Goal: Task Accomplishment & Management: Manage account settings

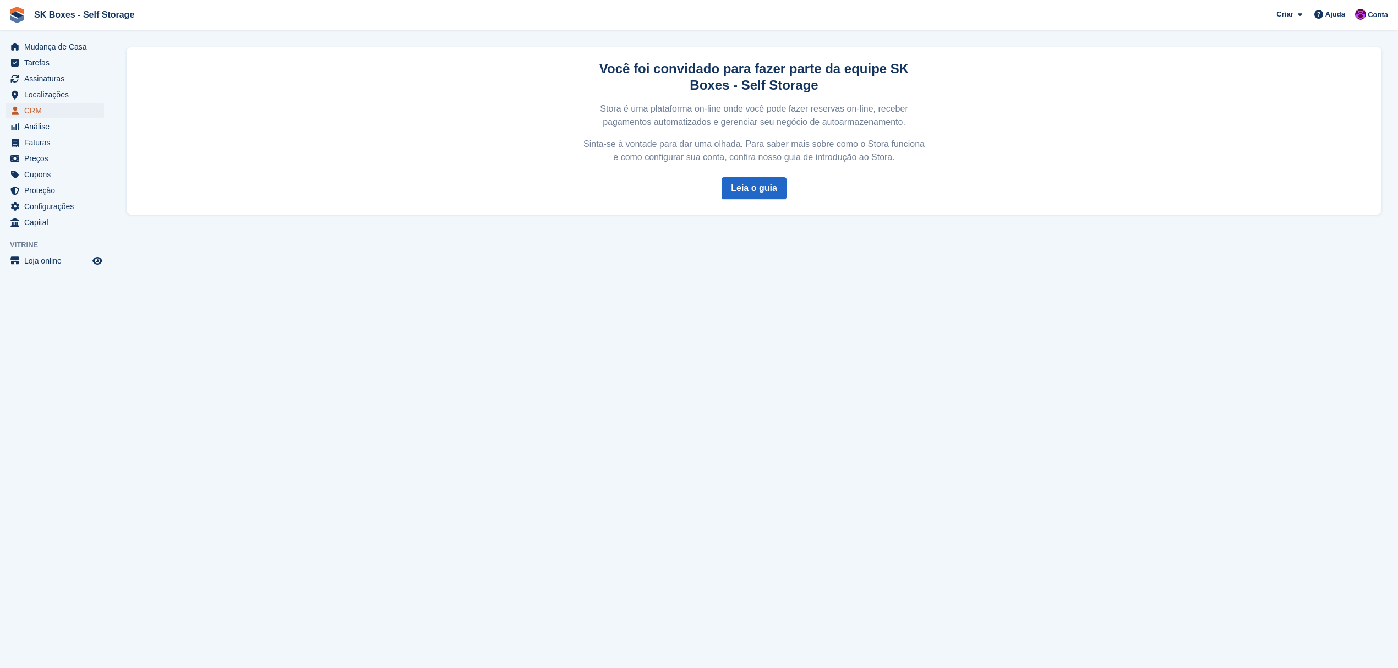
click at [33, 106] on span "CRM" at bounding box center [57, 110] width 66 height 15
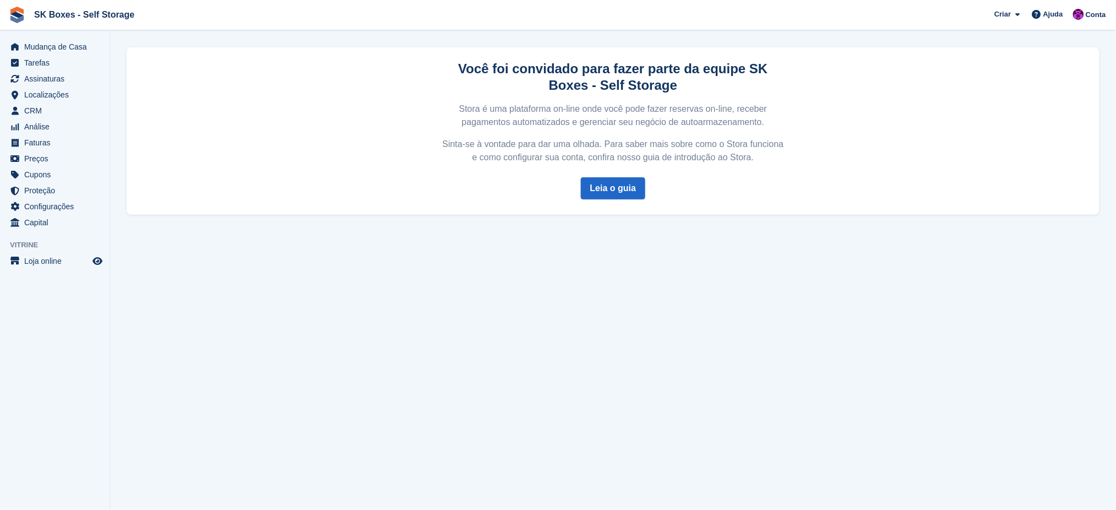
click at [196, 331] on section "Você foi convidado para fazer parte da equipe SK Boxes - Self Storage Stora é u…" at bounding box center [613, 255] width 1006 height 510
click at [51, 129] on span "Análise" at bounding box center [57, 126] width 66 height 15
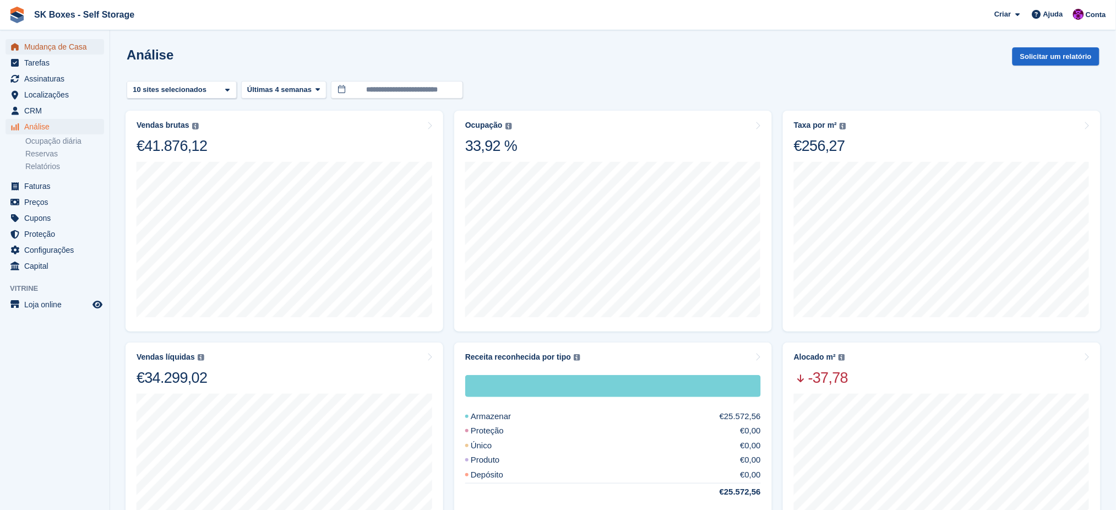
click at [51, 48] on span "Mudança de Casa" at bounding box center [57, 46] width 66 height 15
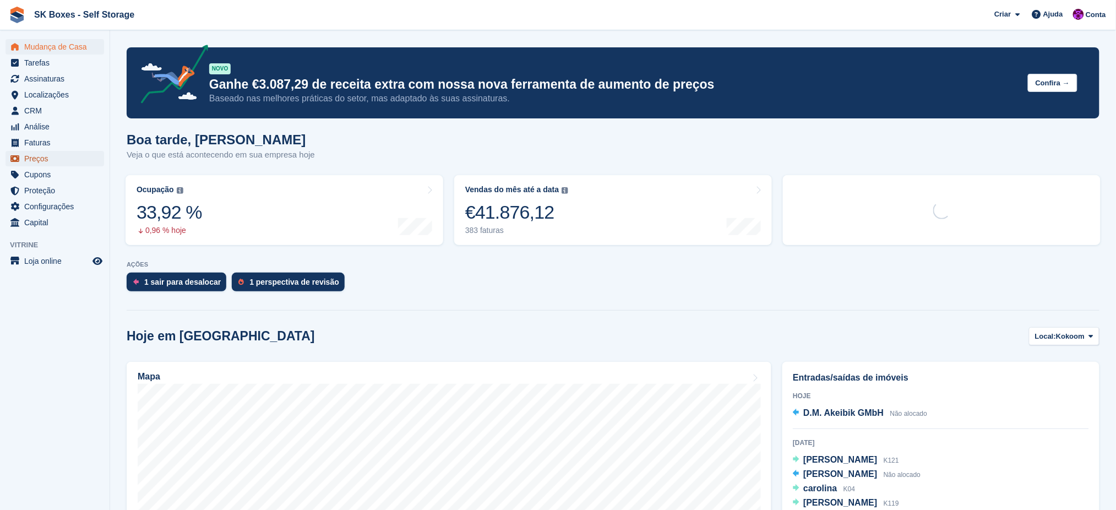
click at [38, 158] on span "Preços" at bounding box center [57, 158] width 66 height 15
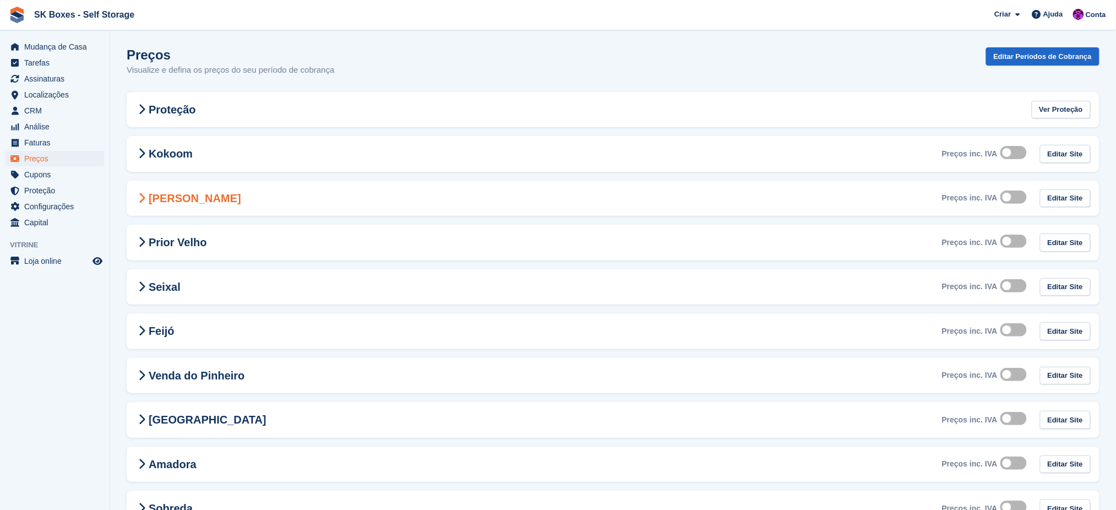
click at [208, 200] on II-2285 "Amadora II Preços inc. IVA Editar Site" at bounding box center [613, 199] width 973 height 36
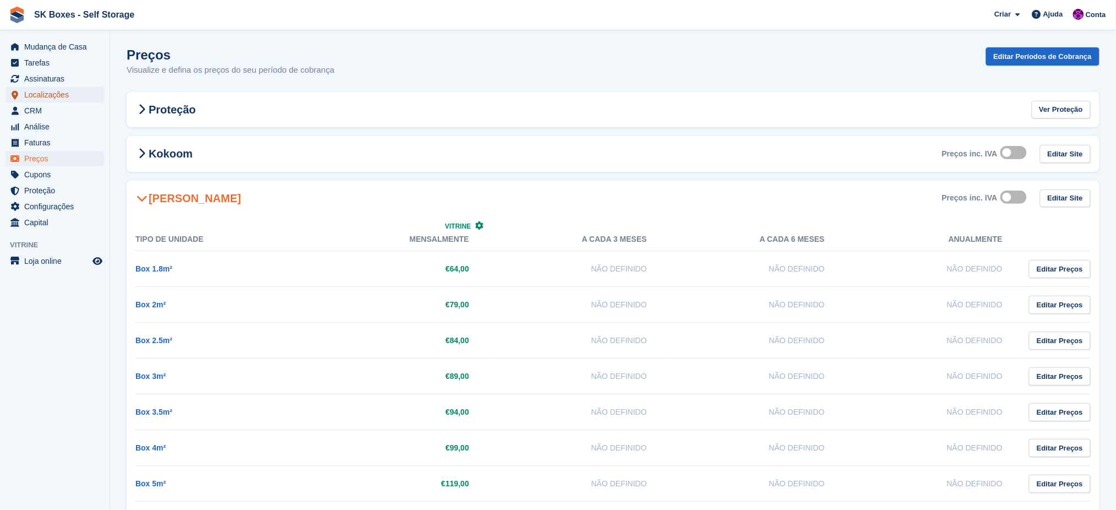
click at [46, 92] on span "Localizações" at bounding box center [57, 94] width 66 height 15
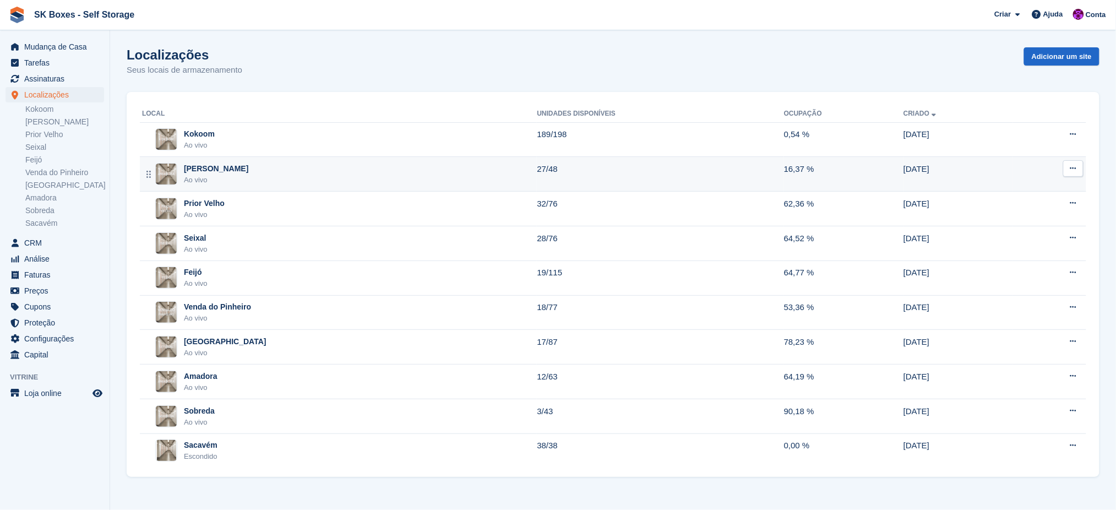
click at [230, 171] on div "Amadora II Ao vivo" at bounding box center [339, 174] width 395 height 23
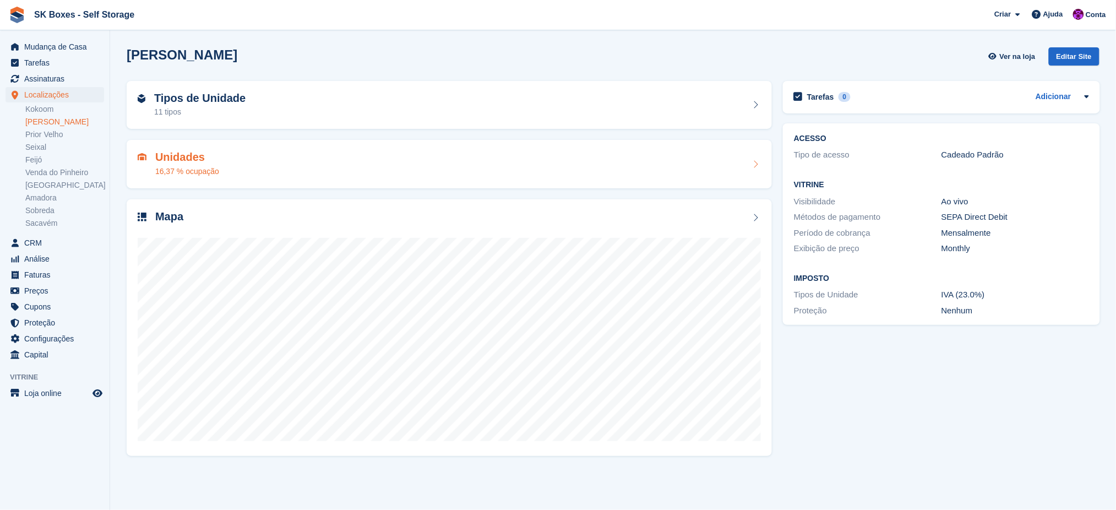
click at [249, 164] on div "Unidades 16,37 % ocupação" at bounding box center [449, 164] width 623 height 26
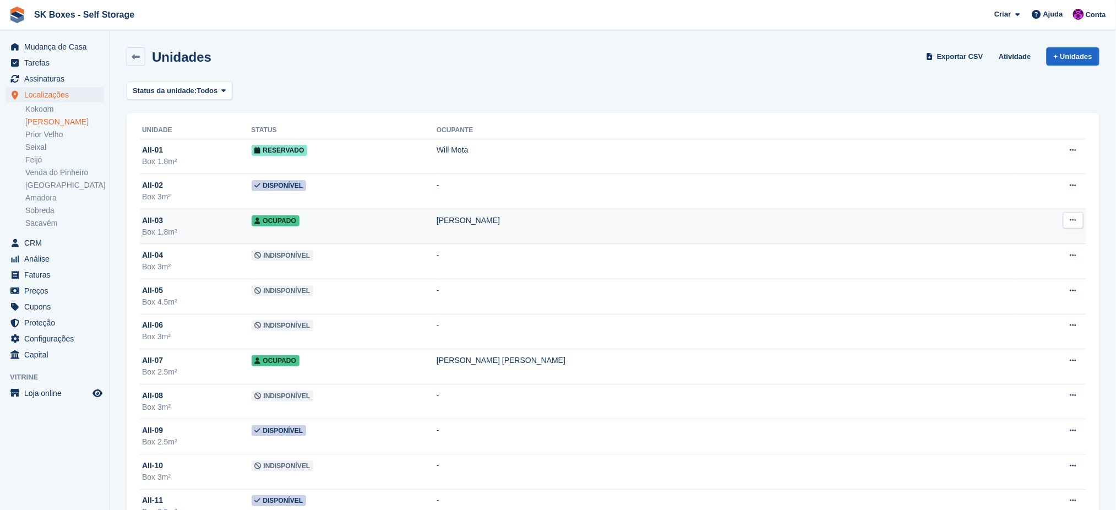
click at [374, 229] on td "Ocupado" at bounding box center [345, 226] width 186 height 35
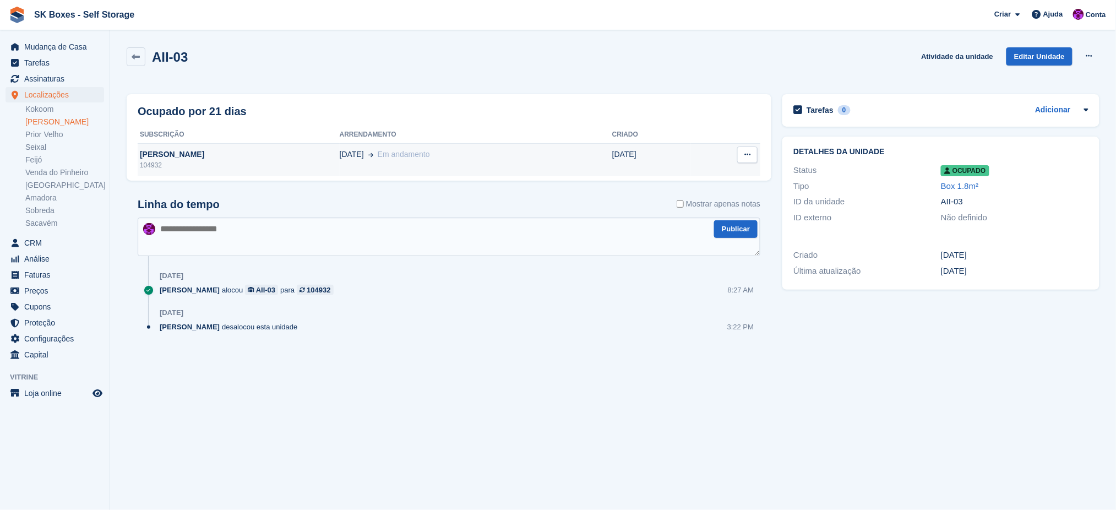
click at [182, 162] on div "104932" at bounding box center [239, 165] width 202 height 10
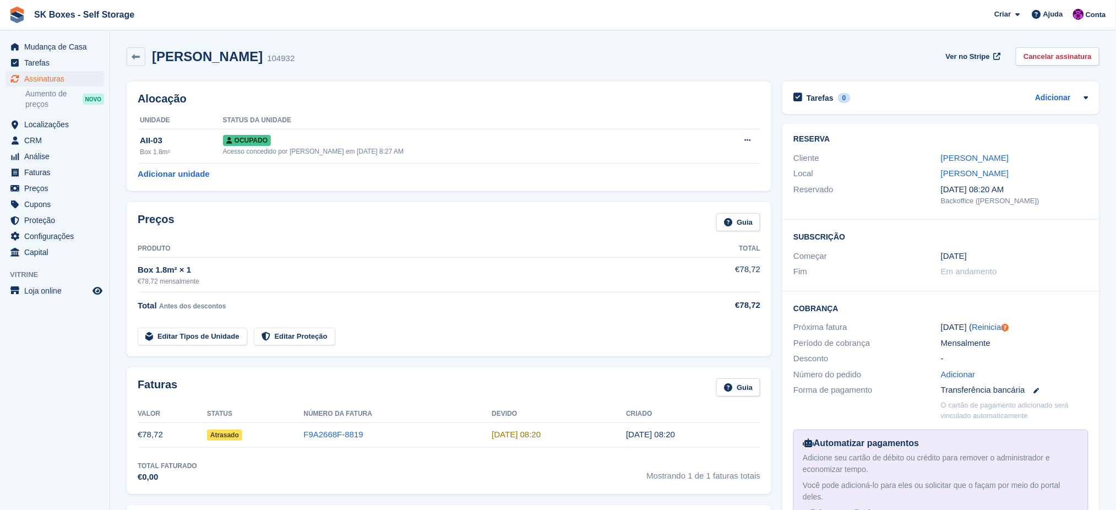
click at [159, 269] on div "Box 1.8m² × 1" at bounding box center [414, 270] width 552 height 13
click at [37, 183] on span "Preços" at bounding box center [57, 188] width 66 height 15
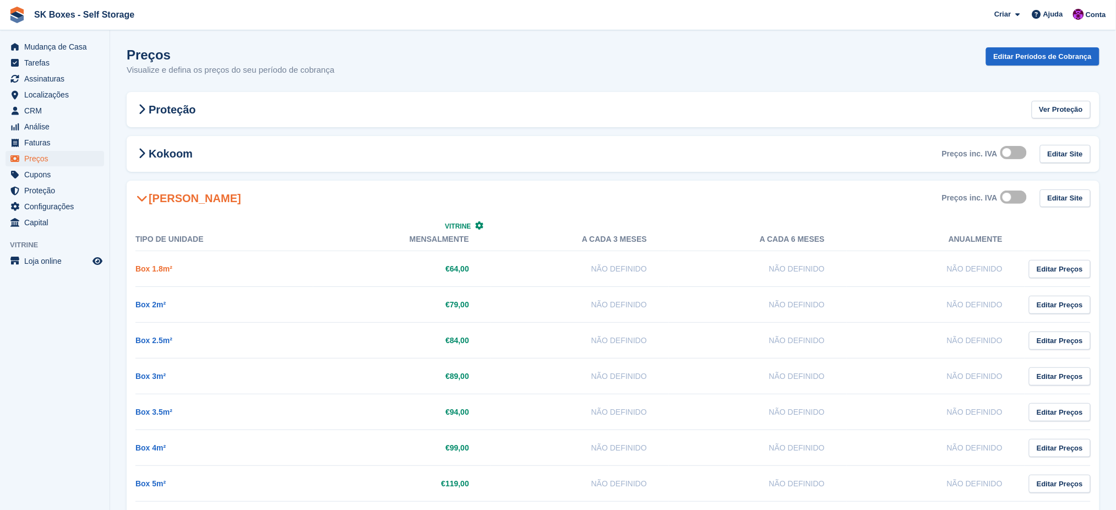
click at [161, 264] on link "Box 1.8m²" at bounding box center [153, 268] width 37 height 9
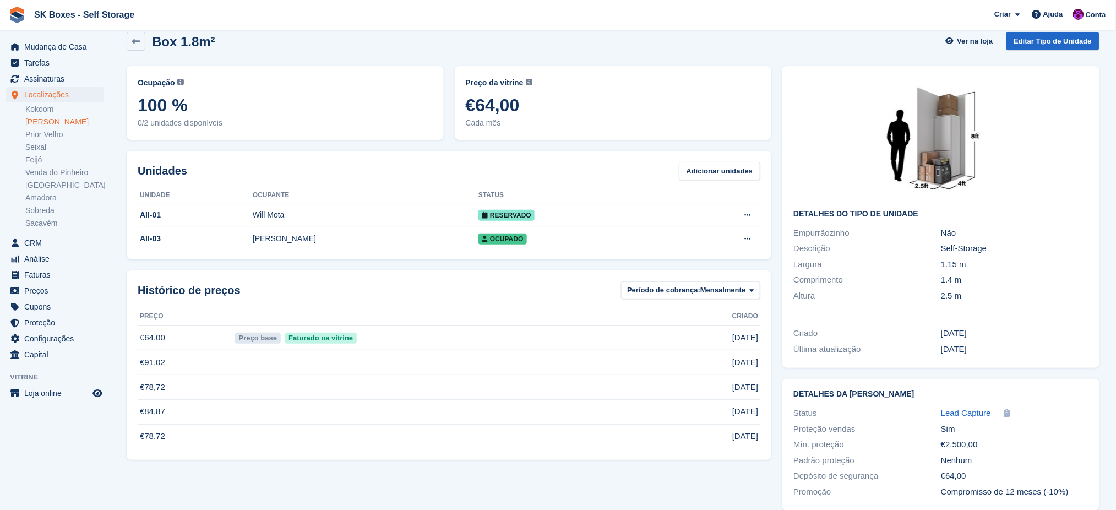
scroll to position [30, 0]
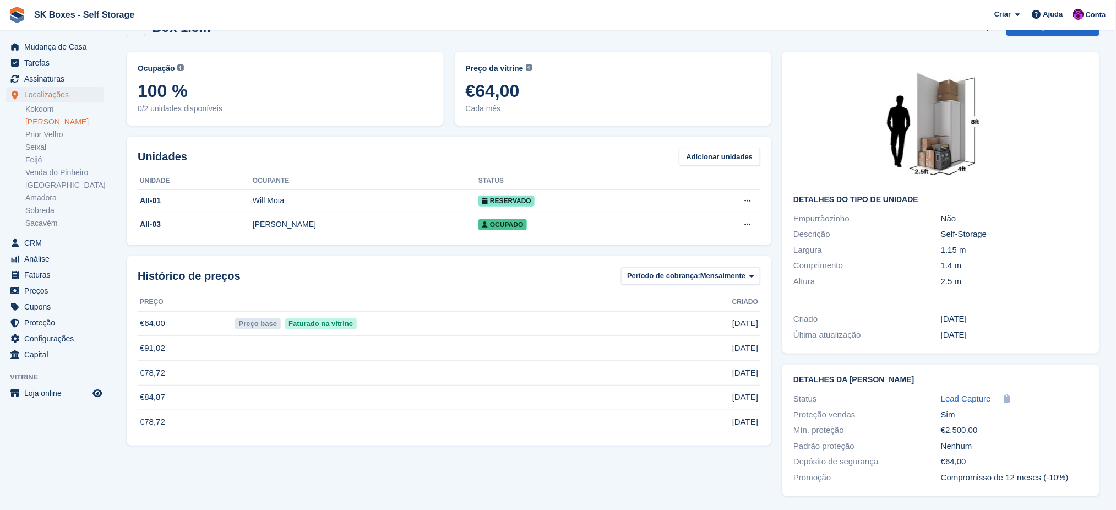
click at [157, 375] on td "€78,72" at bounding box center [185, 373] width 95 height 25
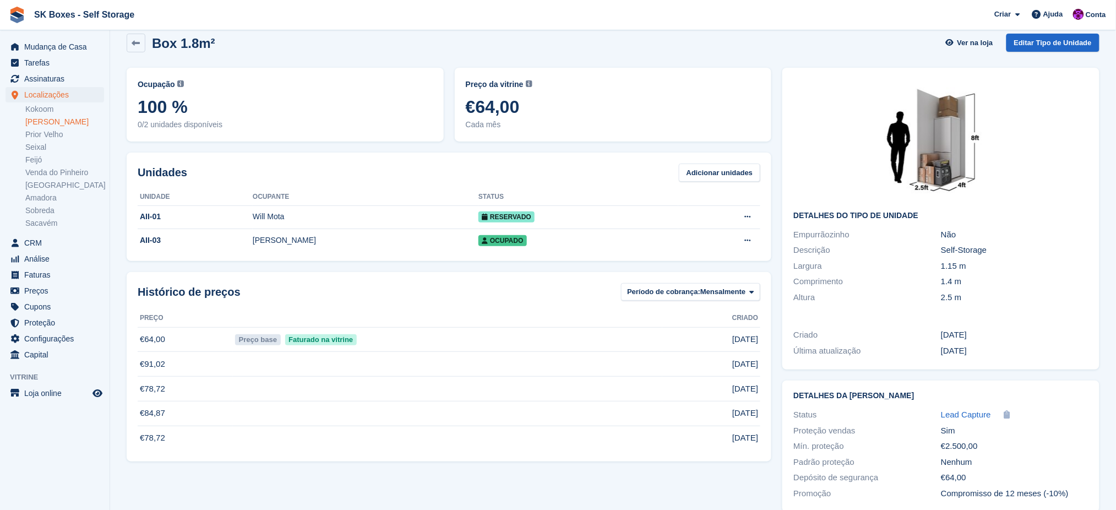
scroll to position [0, 0]
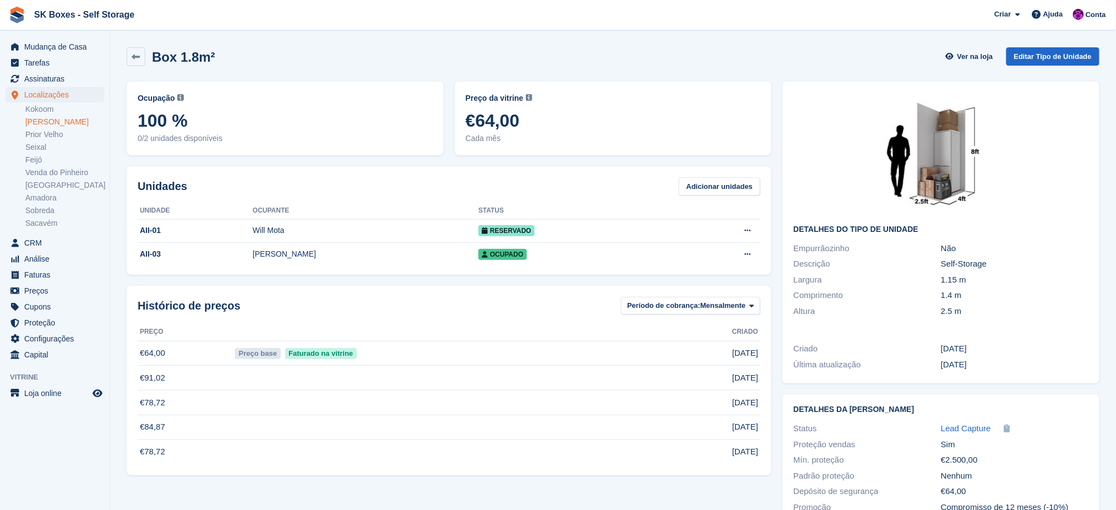
click at [51, 122] on link "[PERSON_NAME]" at bounding box center [64, 122] width 79 height 10
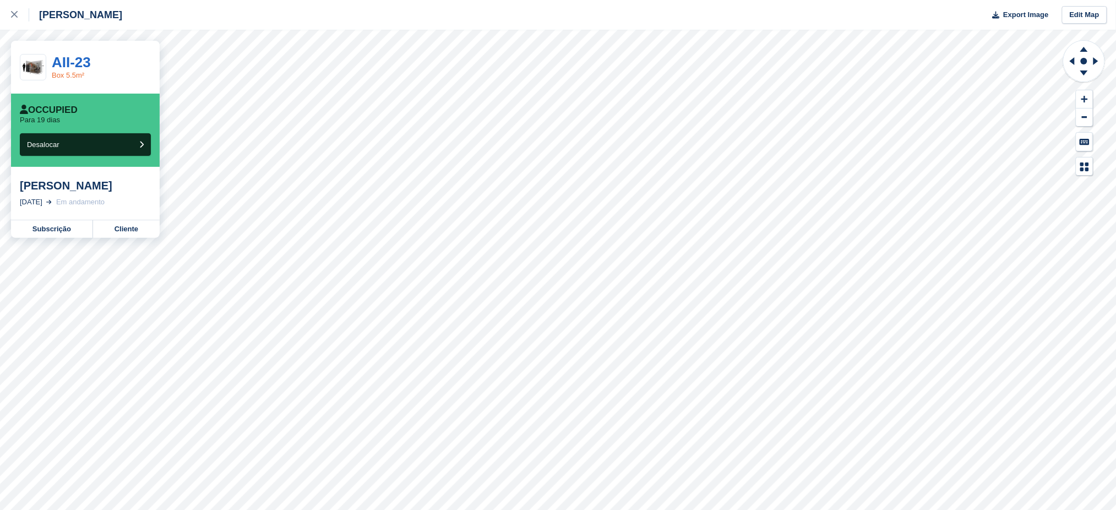
click at [76, 73] on link "Box 5.5m²" at bounding box center [68, 75] width 32 height 8
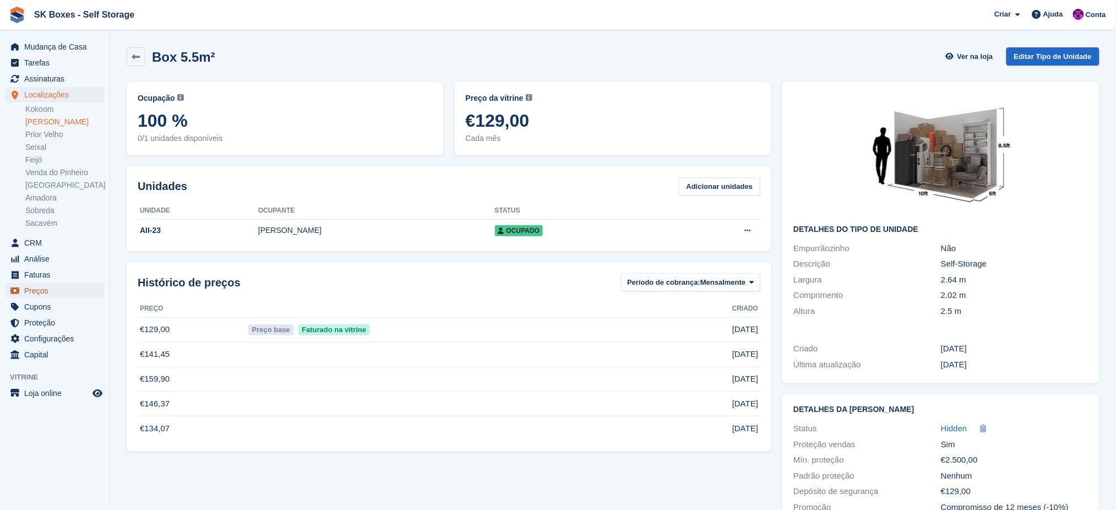
click at [36, 288] on span "Preços" at bounding box center [57, 290] width 66 height 15
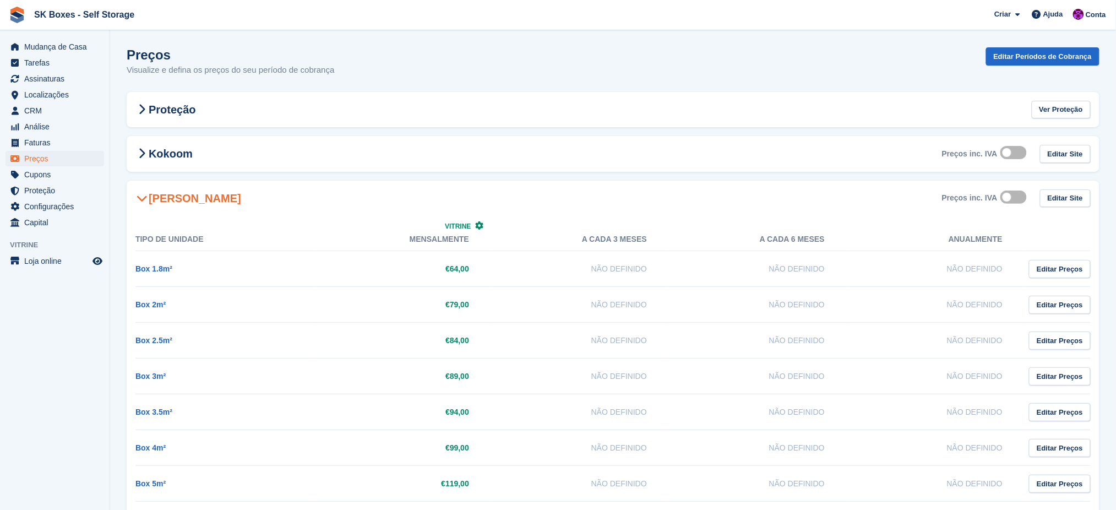
scroll to position [73, 0]
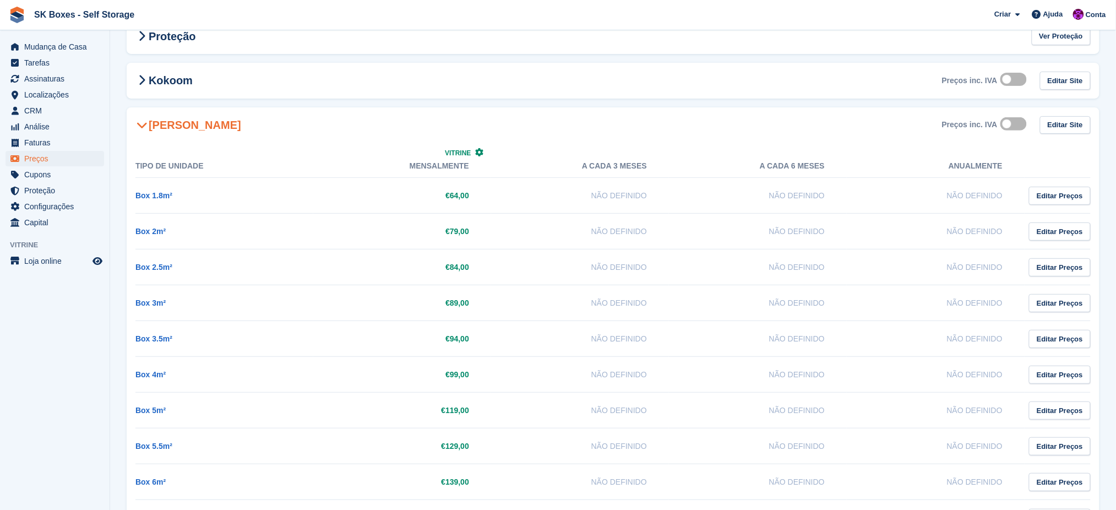
drag, startPoint x: 456, startPoint y: 444, endPoint x: 509, endPoint y: 437, distance: 53.3
click at [509, 437] on tr "Box 5.5m² €129,00 Não definido Não definido Não definido Editar Preços" at bounding box center [612, 446] width 955 height 36
click at [153, 196] on link "Box 1.8m²" at bounding box center [153, 195] width 37 height 9
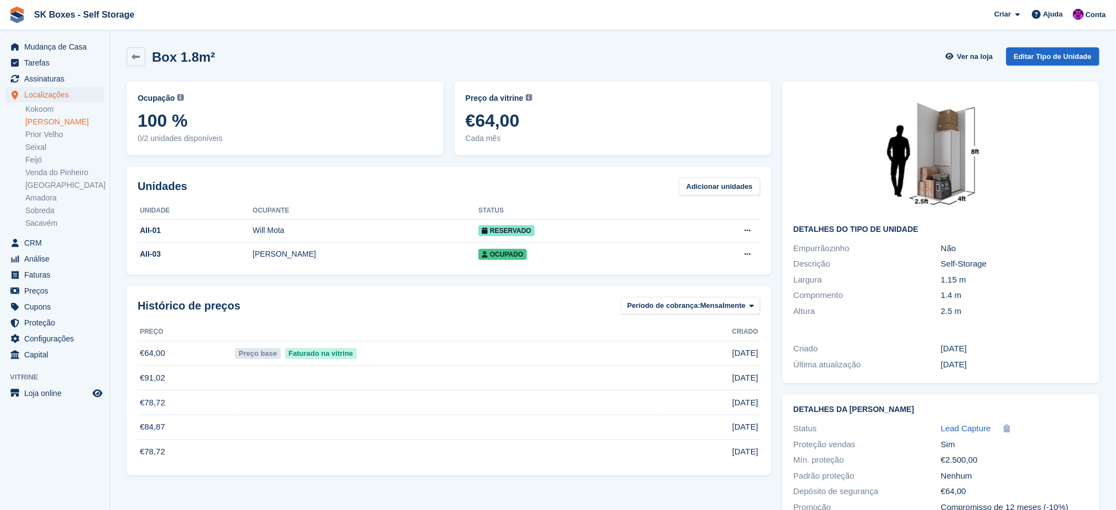
click at [48, 122] on link "[PERSON_NAME]" at bounding box center [64, 122] width 79 height 10
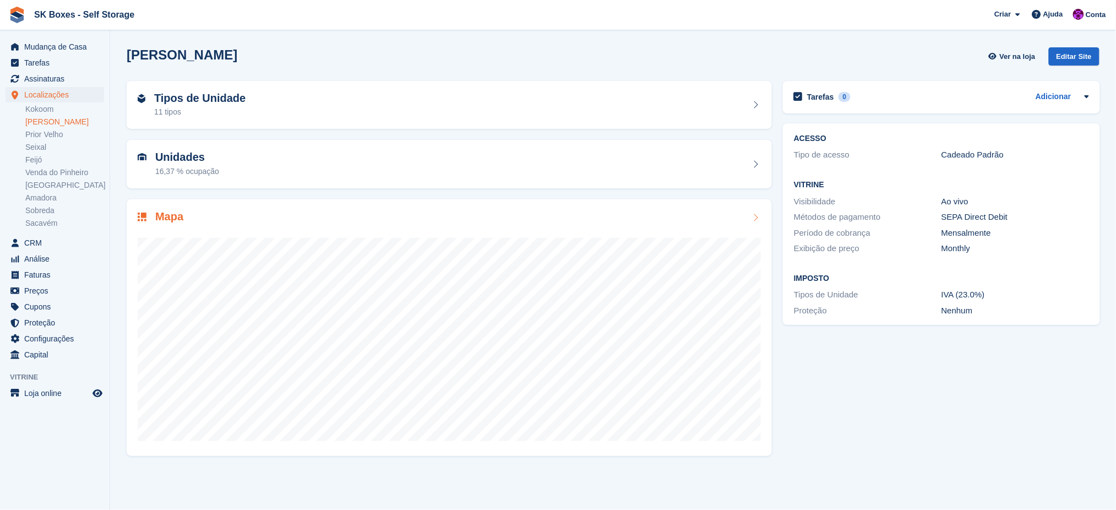
click at [423, 236] on div at bounding box center [449, 335] width 623 height 220
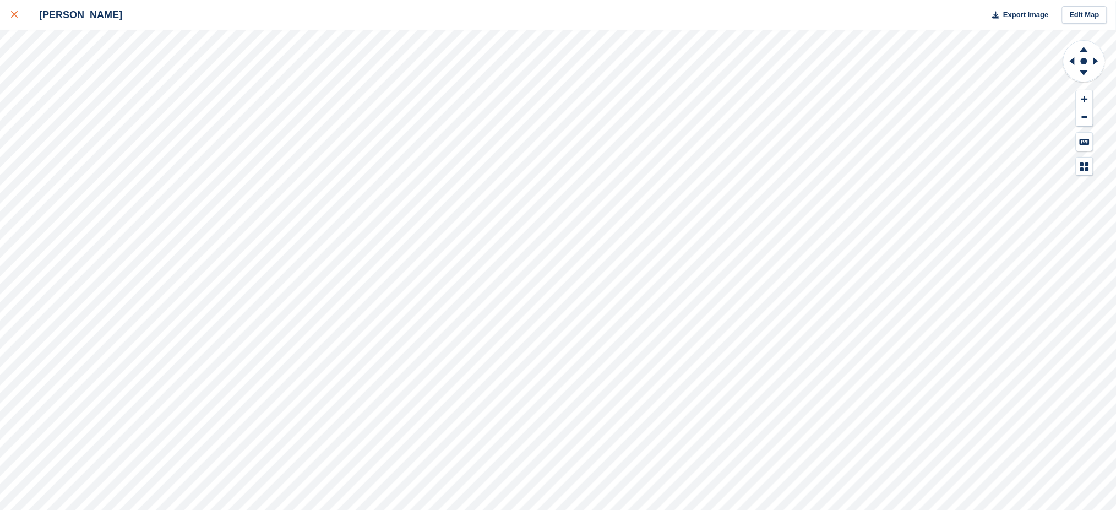
click at [11, 18] on div at bounding box center [20, 14] width 18 height 13
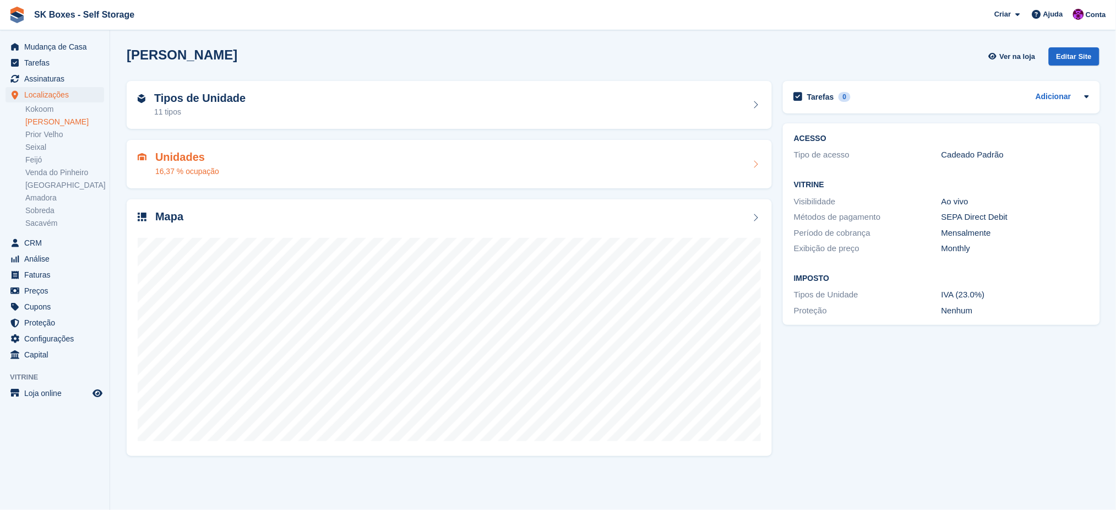
click at [261, 170] on div "Unidades 16,37 % ocupação" at bounding box center [449, 164] width 623 height 26
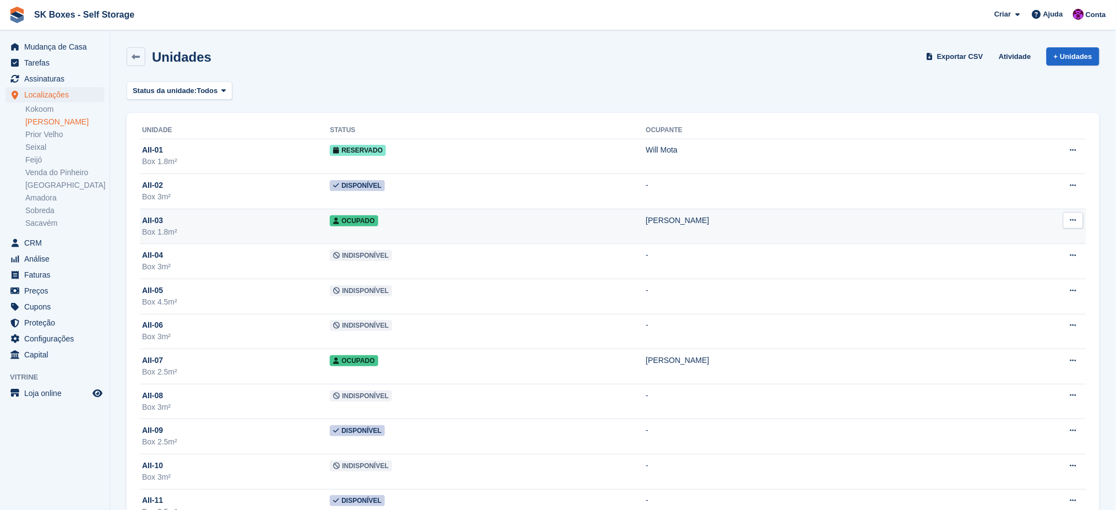
click at [488, 231] on td "Ocupado" at bounding box center [488, 226] width 316 height 35
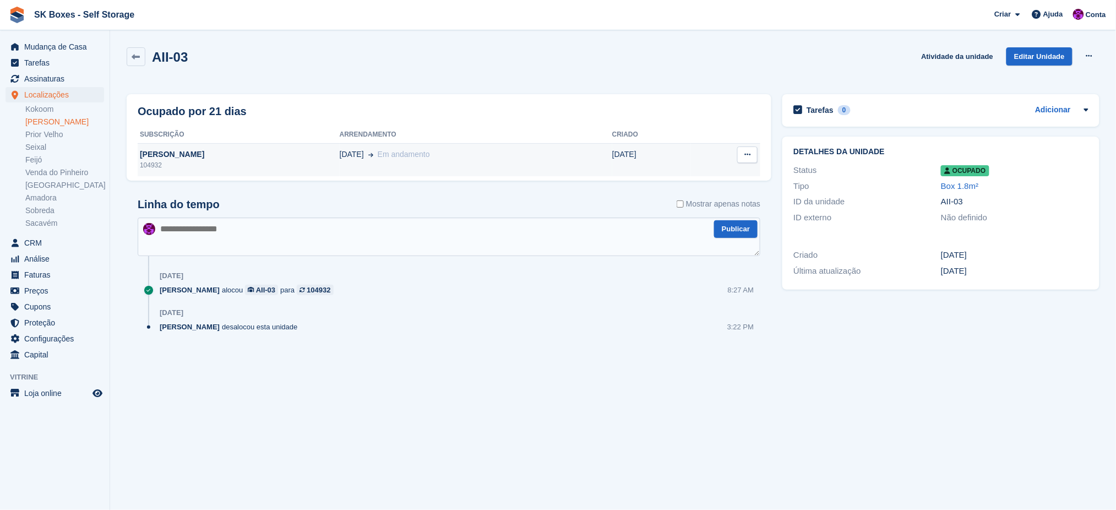
click at [225, 160] on div "104932" at bounding box center [239, 165] width 202 height 10
